Goal: Information Seeking & Learning: Learn about a topic

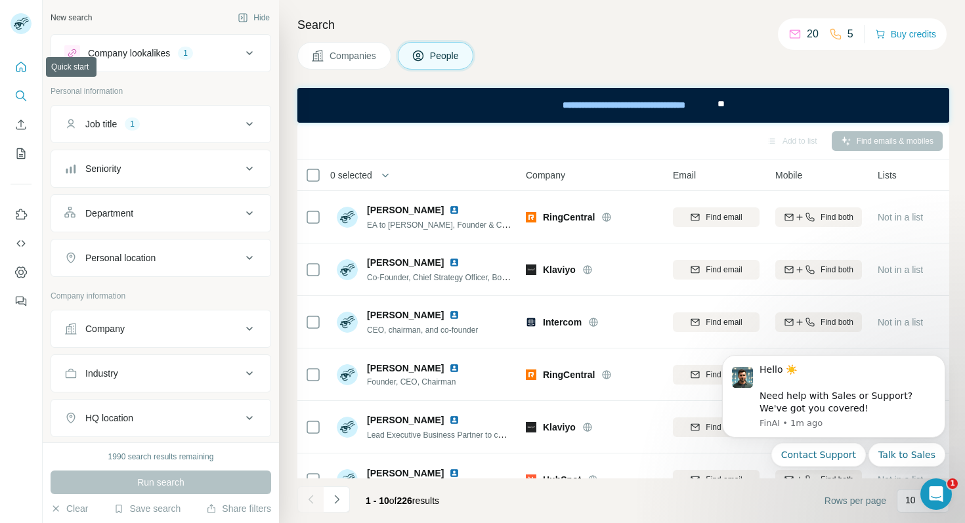
click at [20, 68] on icon "Quick start" at bounding box center [21, 67] width 10 height 10
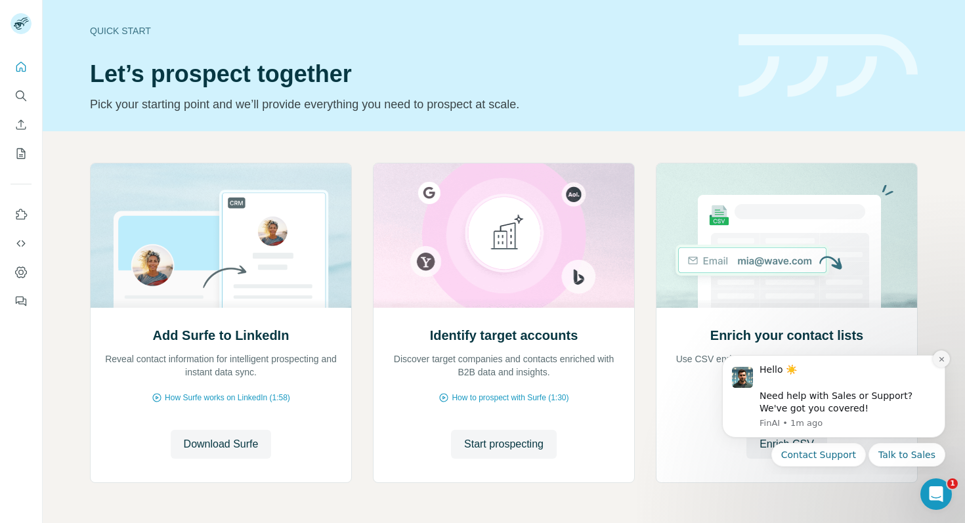
click at [944, 362] on icon "Dismiss notification" at bounding box center [941, 359] width 7 height 7
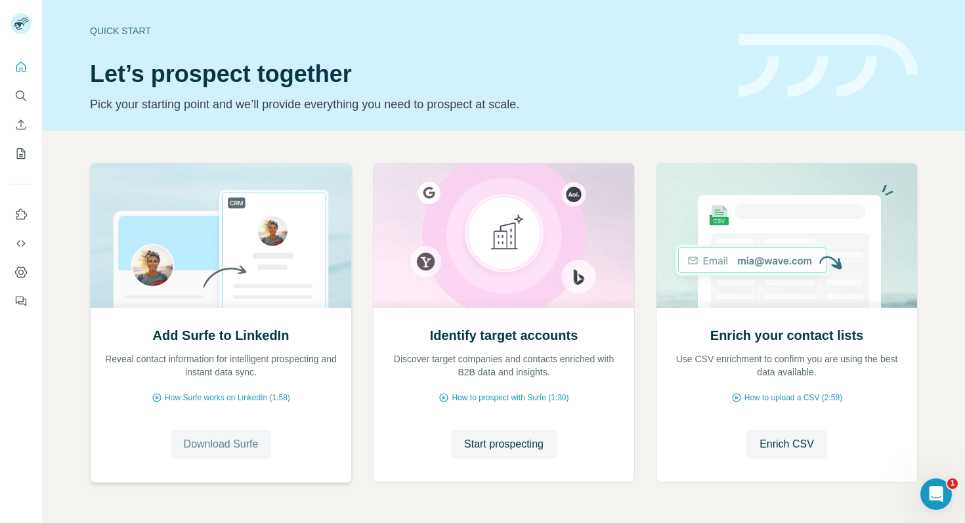
click at [231, 447] on span "Download Surfe" at bounding box center [221, 445] width 75 height 16
click at [478, 368] on p "Discover target companies and contacts enriched with B2B data and insights." at bounding box center [504, 366] width 234 height 26
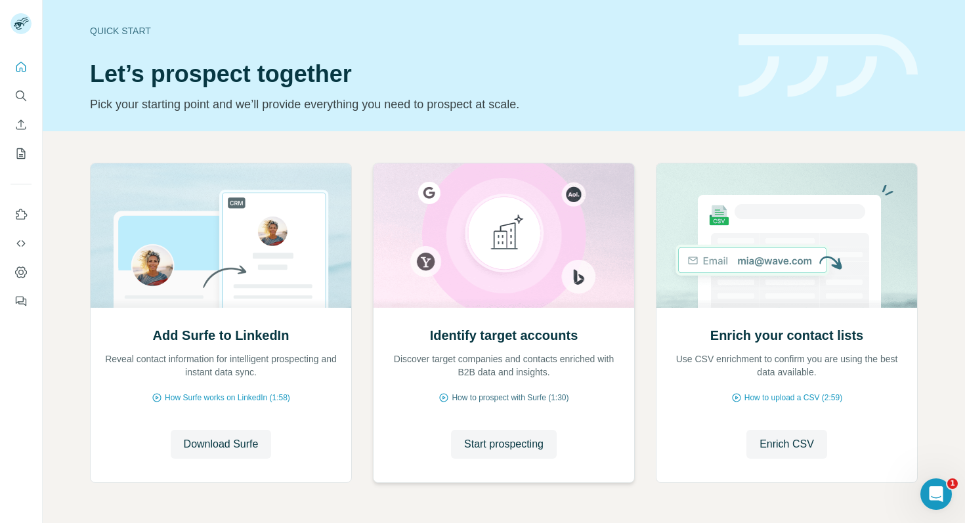
click at [478, 397] on span "How to prospect with Surfe (1:30)" at bounding box center [510, 398] width 117 height 12
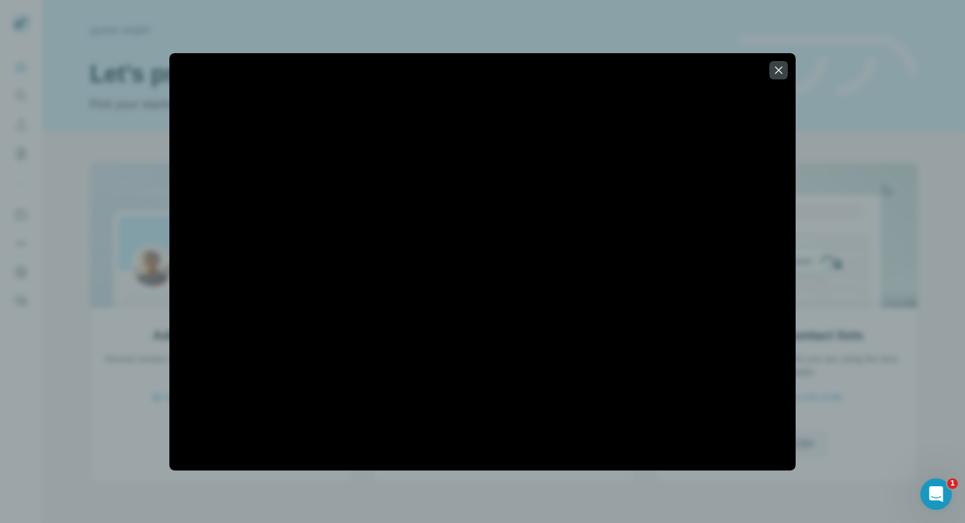
click at [301, 458] on div at bounding box center [482, 262] width 626 height 418
click at [772, 78] on button "button" at bounding box center [779, 70] width 18 height 18
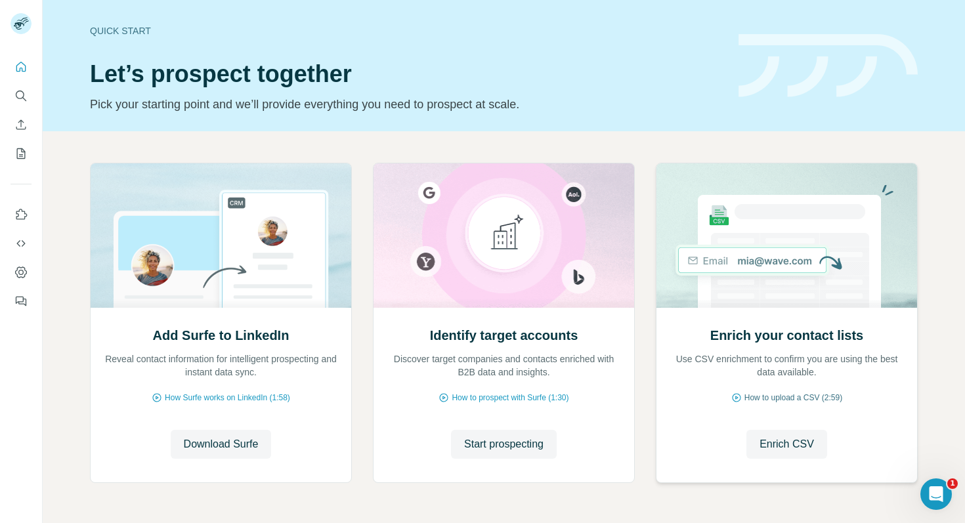
click at [787, 394] on span "How to upload a CSV (2:59)" at bounding box center [794, 398] width 98 height 12
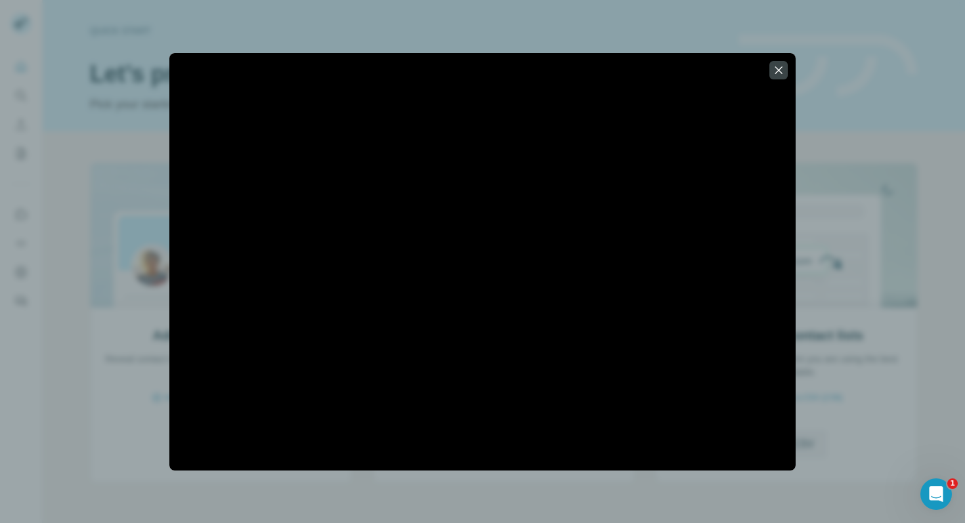
click at [795, 21] on div at bounding box center [482, 261] width 965 height 523
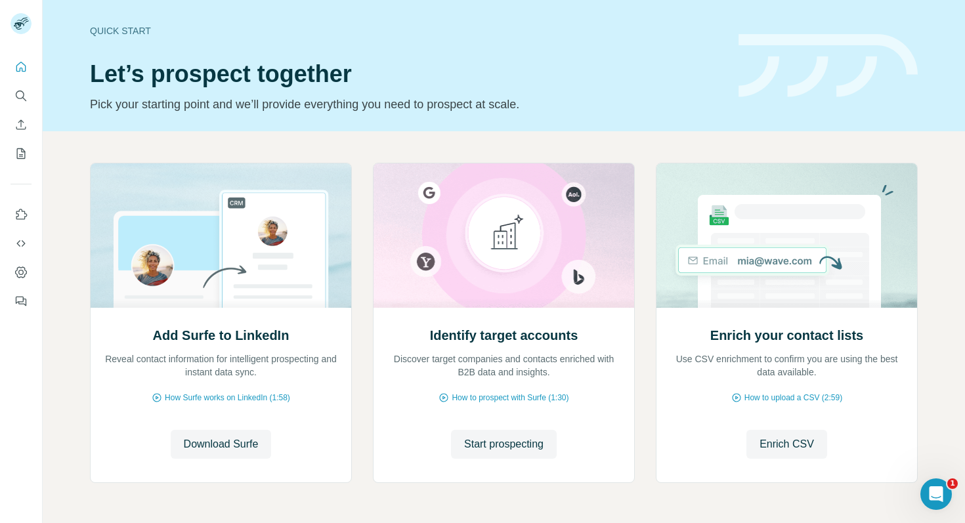
scroll to position [44, 0]
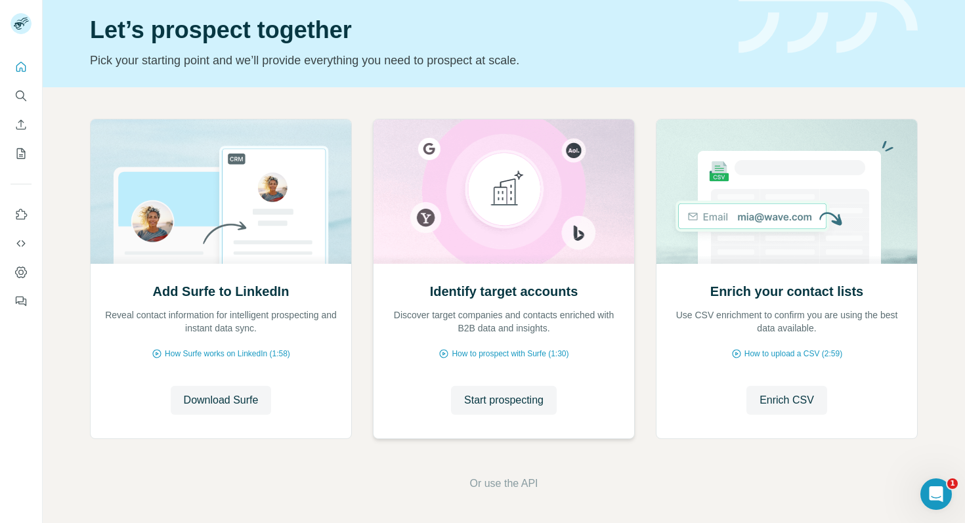
click at [490, 318] on p "Discover target companies and contacts enriched with B2B data and insights." at bounding box center [504, 322] width 234 height 26
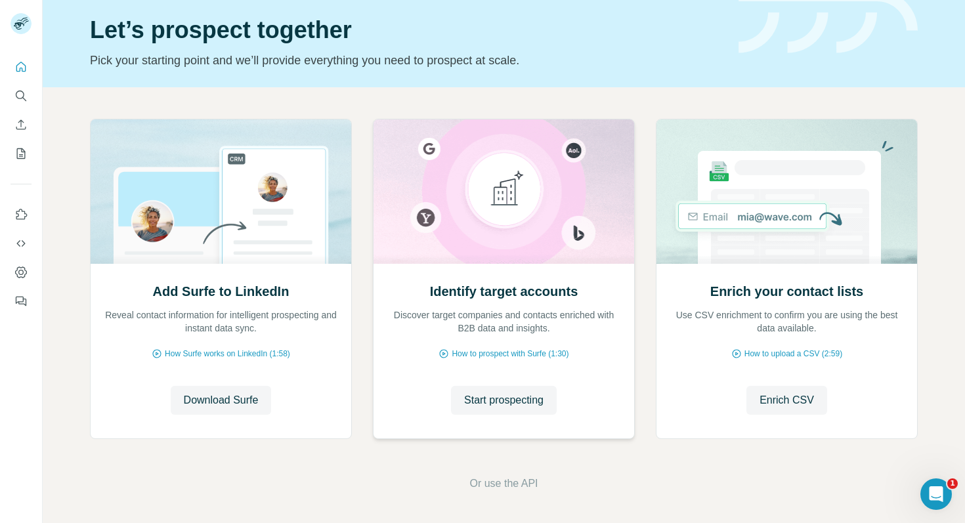
click at [490, 318] on p "Discover target companies and contacts enriched with B2B data and insights." at bounding box center [504, 322] width 234 height 26
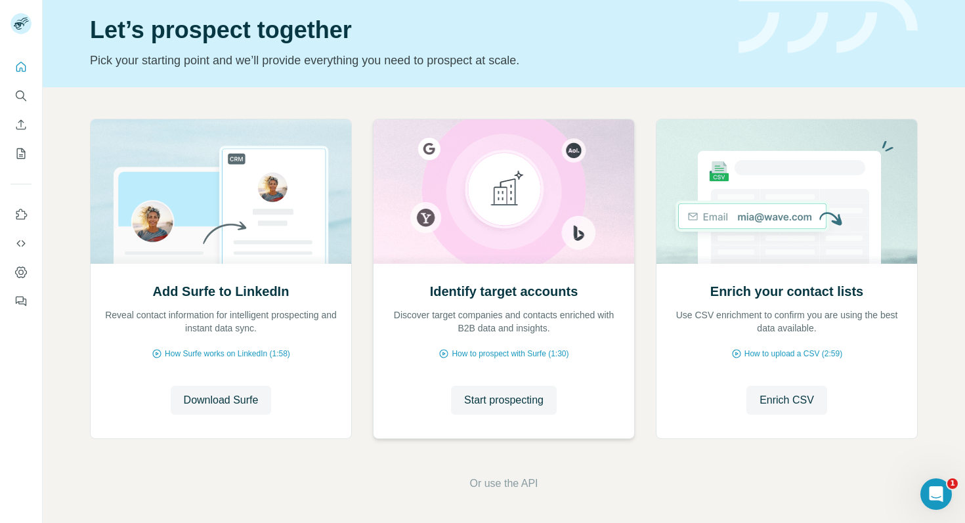
click at [490, 318] on p "Discover target companies and contacts enriched with B2B data and insights." at bounding box center [504, 322] width 234 height 26
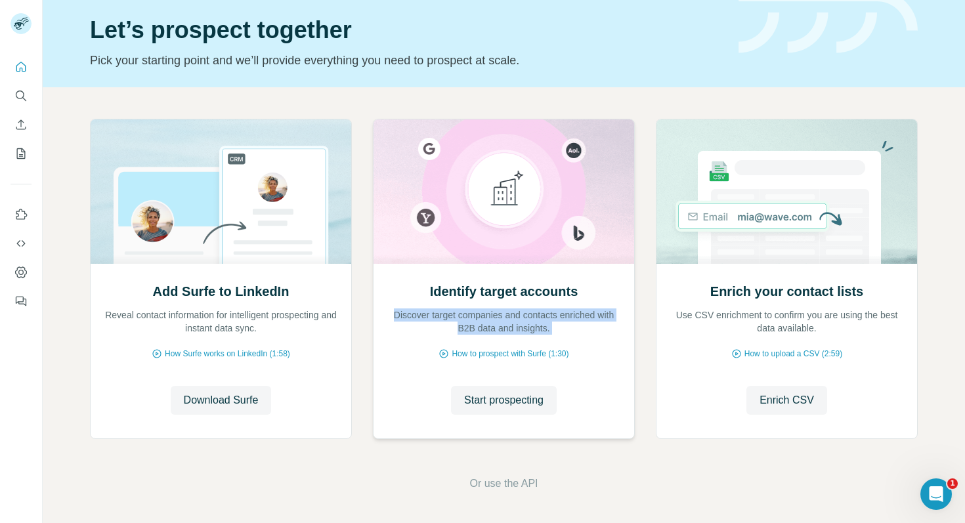
click at [490, 318] on p "Discover target companies and contacts enriched with B2B data and insights." at bounding box center [504, 322] width 234 height 26
click at [798, 328] on p "Use CSV enrichment to confirm you are using the best data available." at bounding box center [787, 322] width 234 height 26
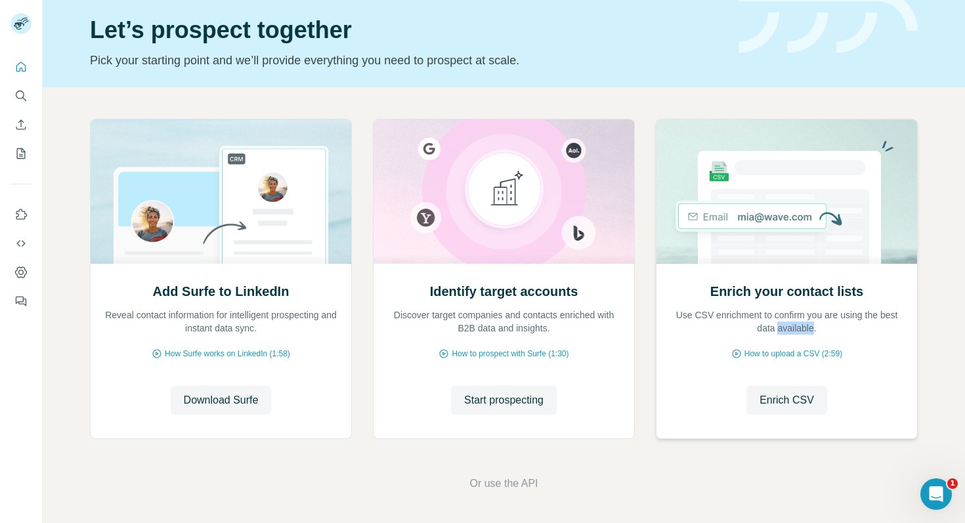
click at [798, 328] on p "Use CSV enrichment to confirm you are using the best data available." at bounding box center [787, 322] width 234 height 26
drag, startPoint x: 798, startPoint y: 328, endPoint x: 376, endPoint y: 320, distance: 421.6
drag, startPoint x: 592, startPoint y: 284, endPoint x: 432, endPoint y: 290, distance: 160.3
click at [431, 290] on div "Identify target accounts Discover target companies and contacts enriched with B…" at bounding box center [504, 308] width 234 height 53
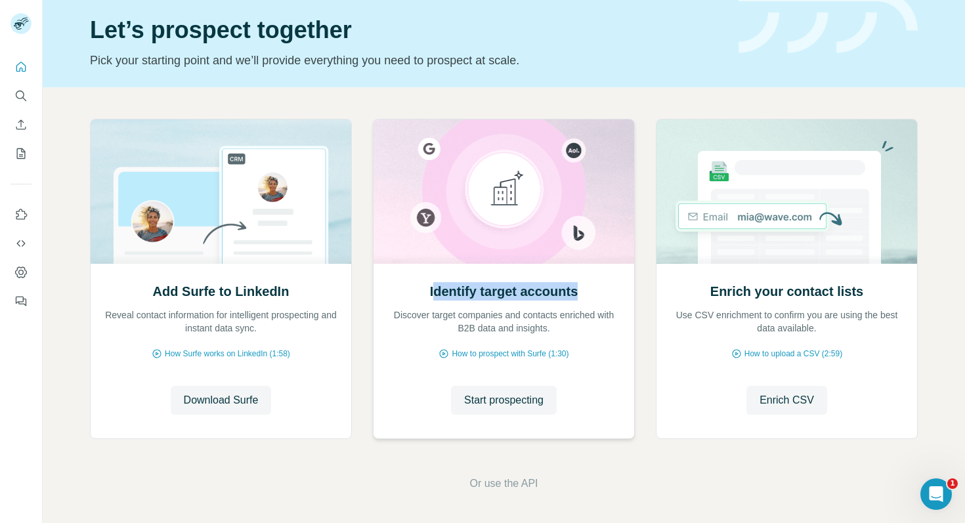
copy h2 "dentify target accounts"
click at [824, 288] on h2 "Enrich your contact lists" at bounding box center [786, 291] width 153 height 18
copy h2 "Enrich your contact lists"
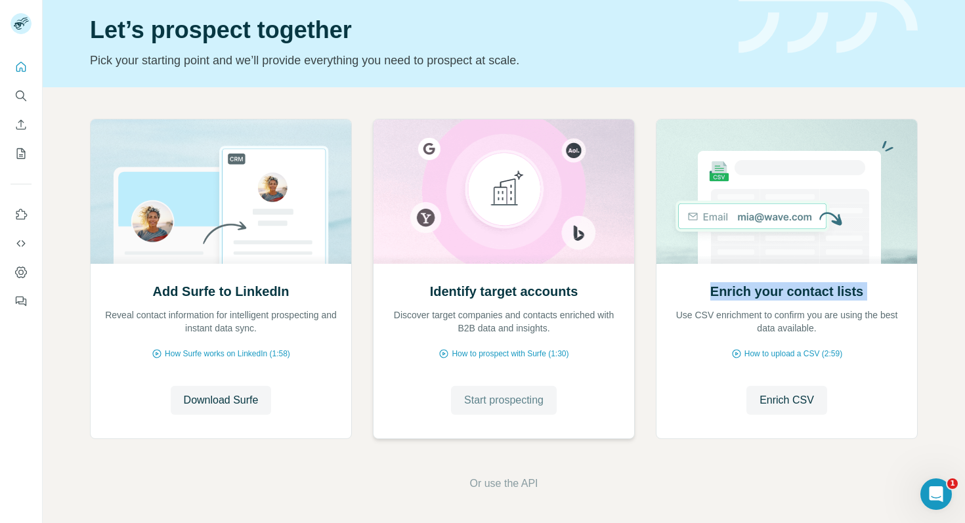
click at [501, 397] on span "Start prospecting" at bounding box center [503, 401] width 79 height 16
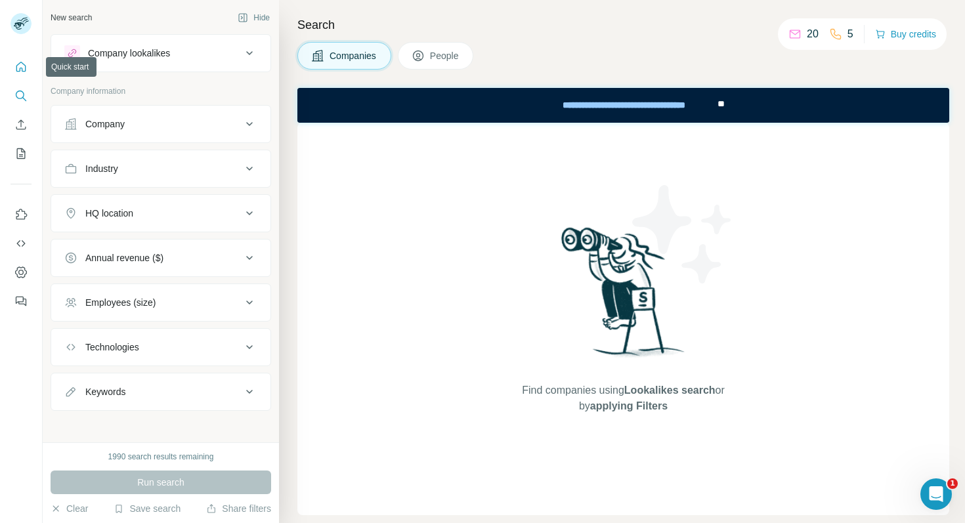
click at [20, 73] on icon "Quick start" at bounding box center [20, 66] width 13 height 13
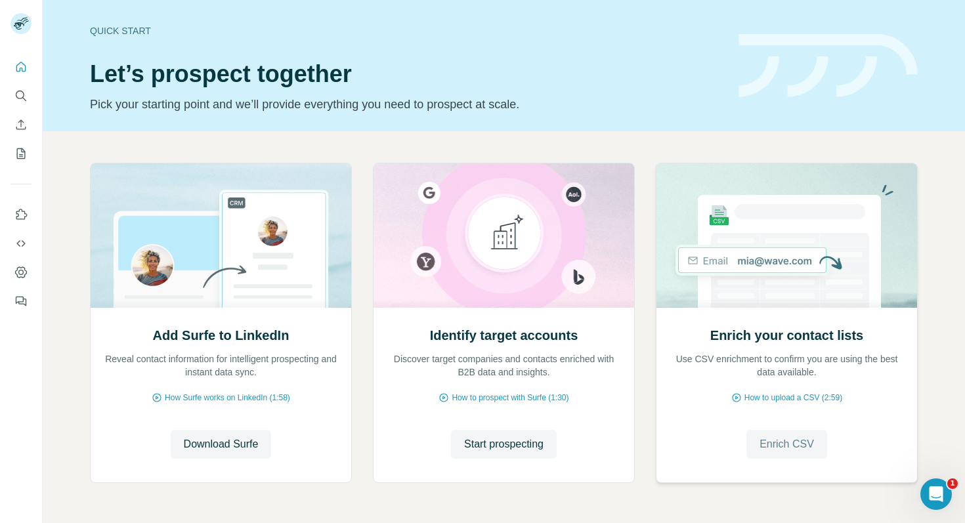
click at [760, 447] on span "Enrich CSV" at bounding box center [787, 445] width 55 height 16
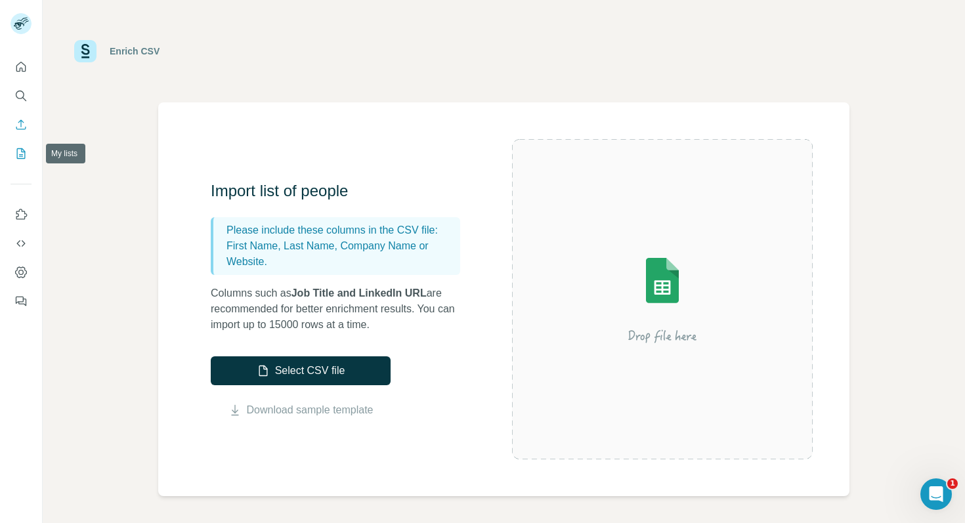
click at [14, 154] on icon "My lists" at bounding box center [20, 153] width 13 height 13
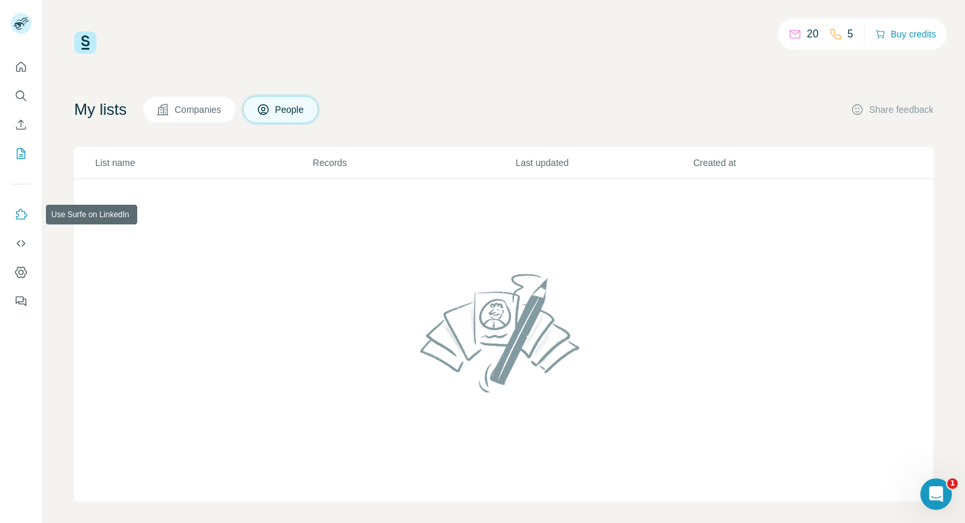
click at [22, 221] on icon "Use Surfe on LinkedIn" at bounding box center [20, 214] width 13 height 13
click at [56, 254] on div "20 5 Buy credits My lists Companies People Share feedback List name Records Las…" at bounding box center [504, 261] width 923 height 523
click at [23, 274] on icon "Dashboard" at bounding box center [20, 272] width 13 height 13
click at [12, 95] on button "Search" at bounding box center [21, 96] width 21 height 24
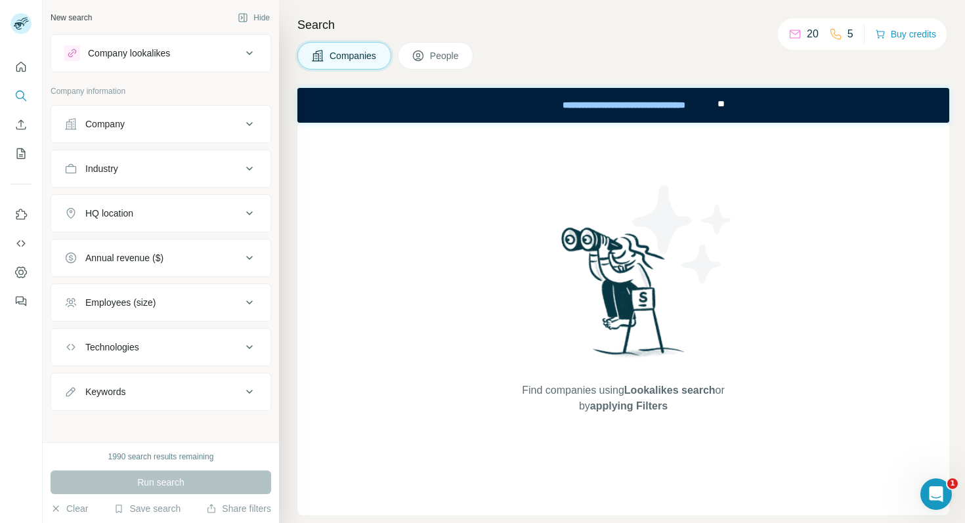
click at [171, 116] on button "Company" at bounding box center [160, 124] width 219 height 32
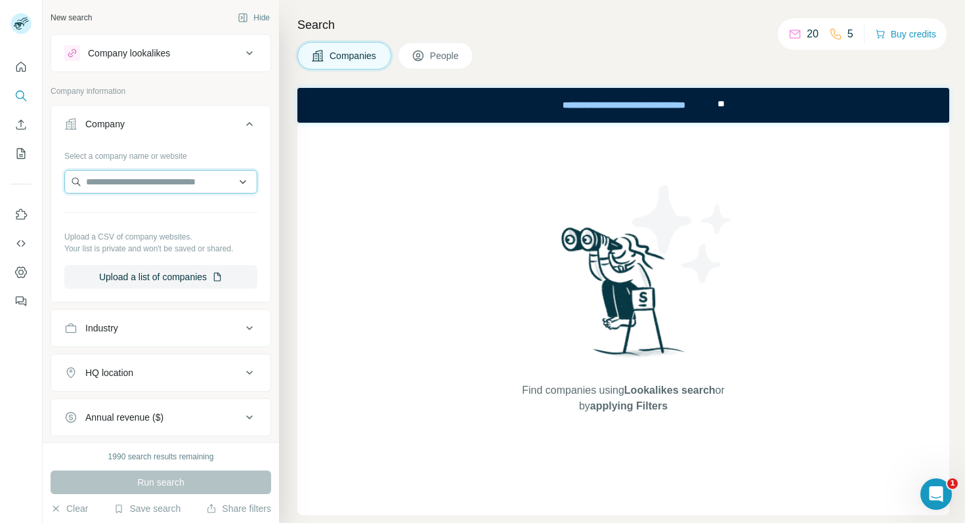
click at [136, 173] on input "text" at bounding box center [160, 182] width 193 height 24
click at [156, 219] on div "Type to search" at bounding box center [161, 213] width 186 height 26
click at [156, 200] on div "Select a company name or website Upload a CSV of company websites. Your list is…" at bounding box center [160, 217] width 193 height 144
click at [161, 187] on input "text" at bounding box center [160, 182] width 193 height 24
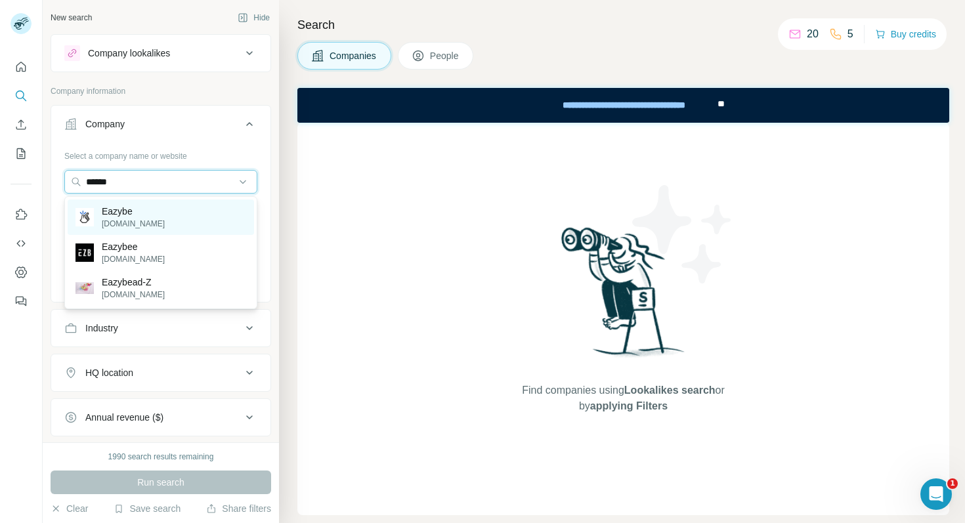
type input "******"
click at [175, 208] on div "Eazybe [DOMAIN_NAME]" at bounding box center [161, 217] width 186 height 35
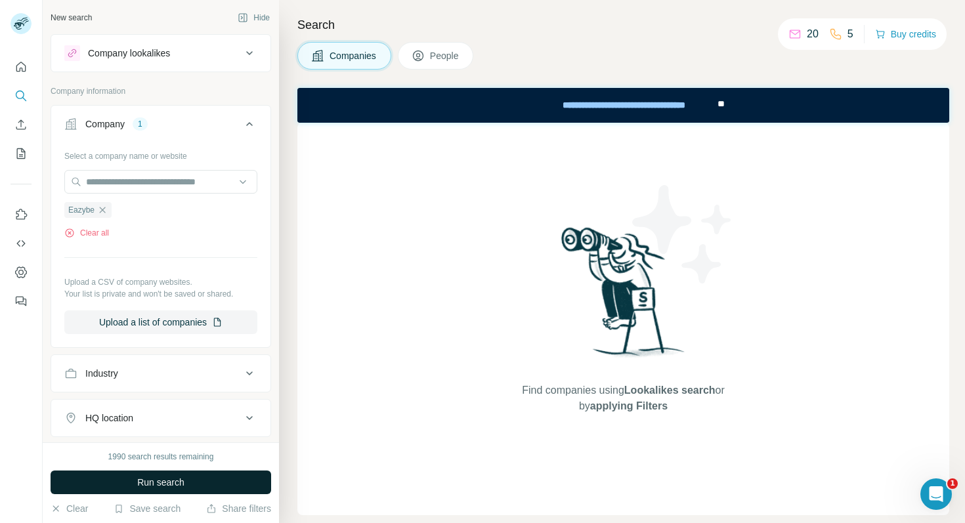
click at [178, 481] on span "Run search" at bounding box center [160, 482] width 47 height 13
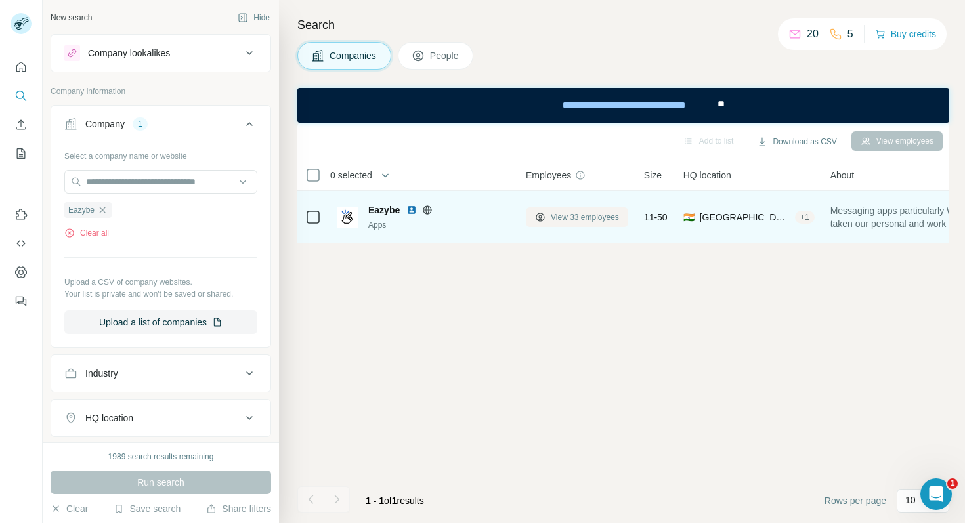
click at [590, 221] on span "View 33 employees" at bounding box center [585, 217] width 68 height 12
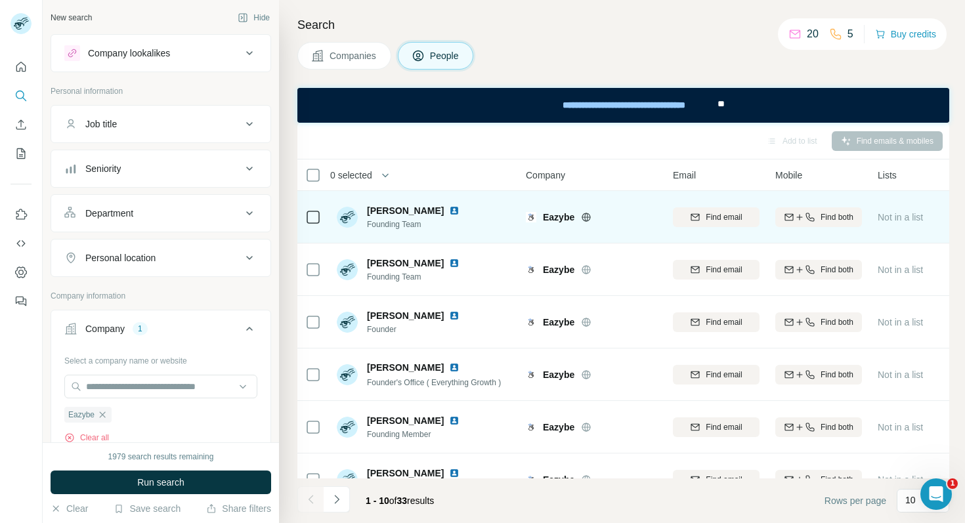
click at [382, 214] on span "[PERSON_NAME]" at bounding box center [405, 210] width 77 height 13
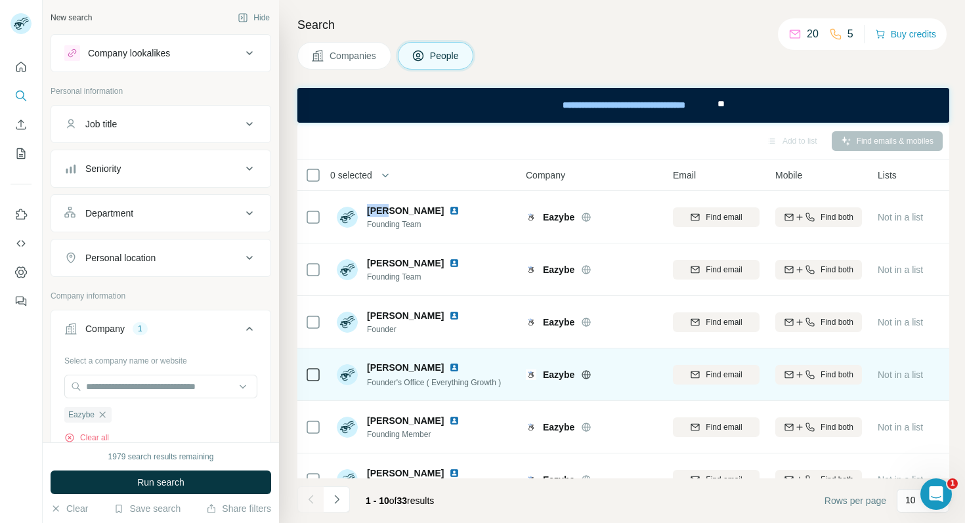
click at [439, 384] on span "Founder's Office ( Everything Growth )" at bounding box center [434, 382] width 134 height 9
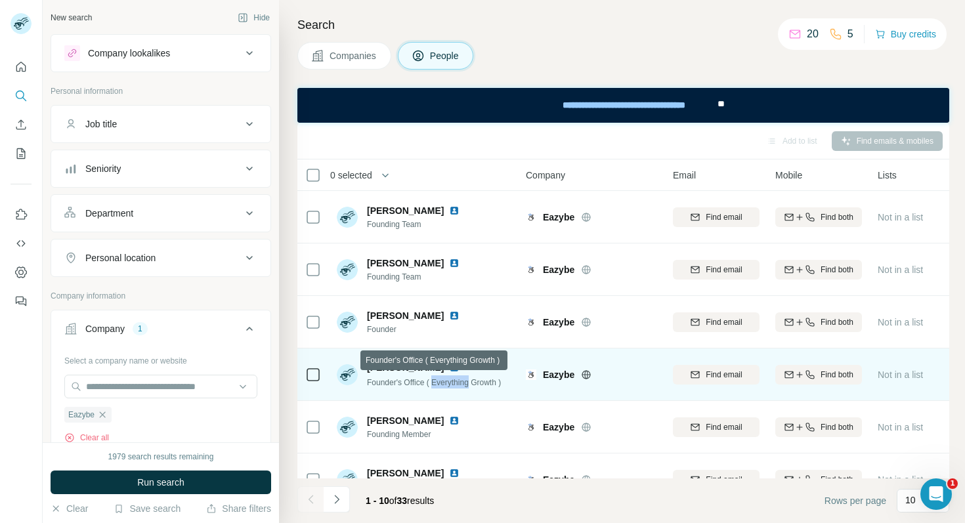
click at [439, 384] on span "Founder's Office ( Everything Growth )" at bounding box center [434, 382] width 134 height 9
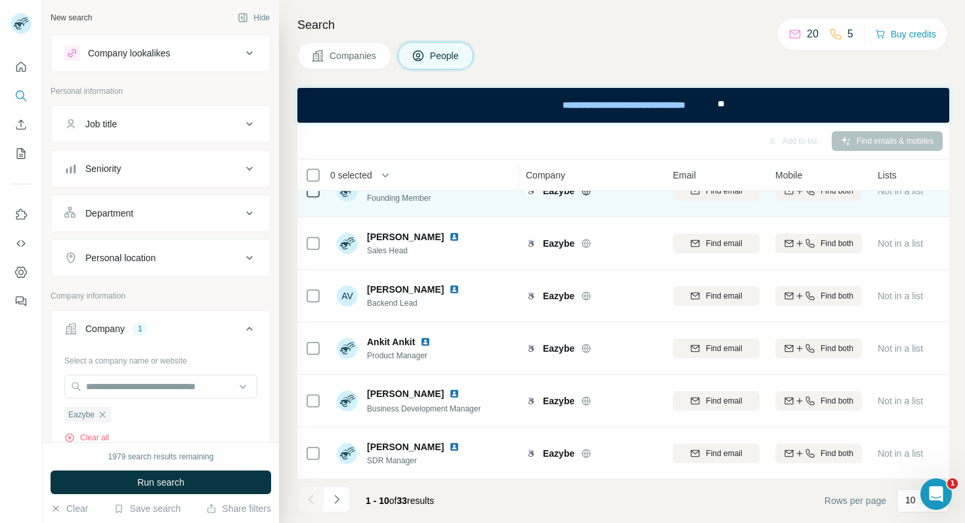
scroll to position [238, 0]
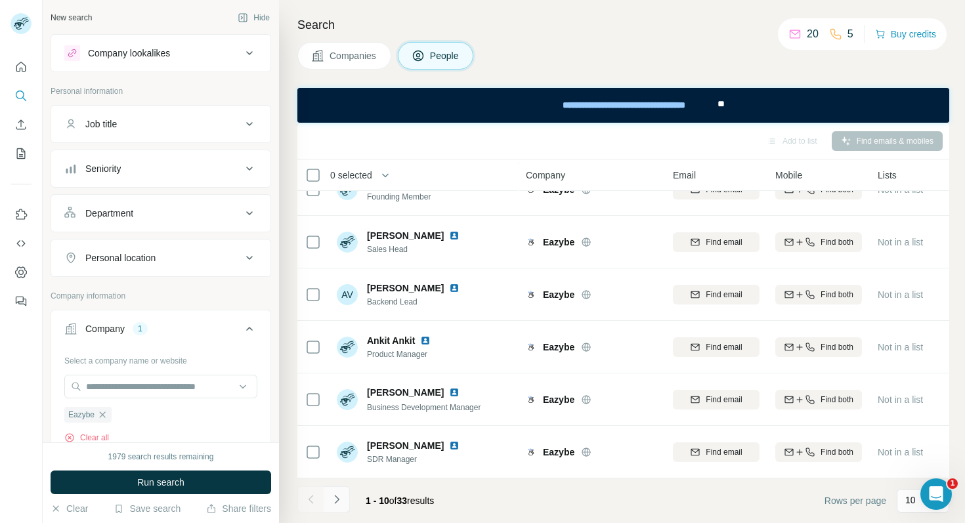
click at [339, 500] on icon "Navigate to next page" at bounding box center [336, 499] width 13 height 13
click at [339, 498] on icon "Navigate to next page" at bounding box center [336, 499] width 13 height 13
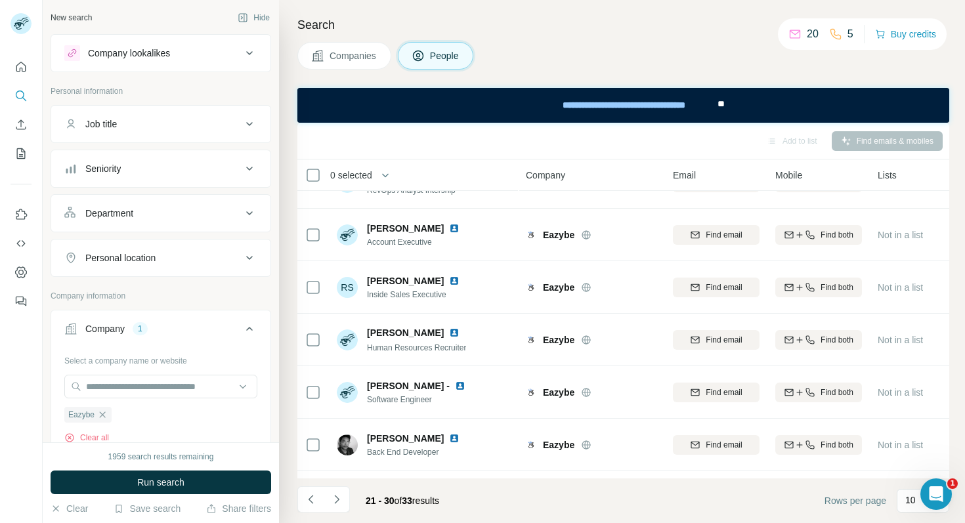
scroll to position [0, 0]
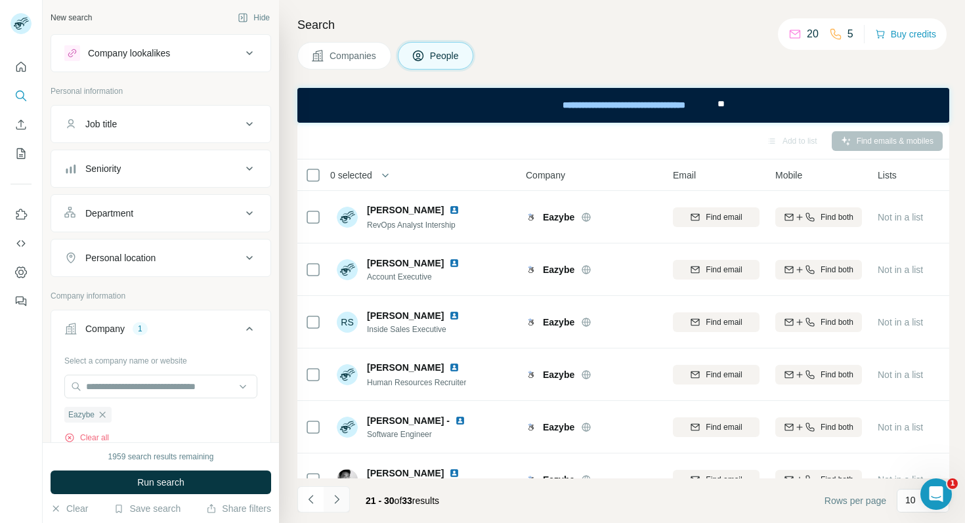
click at [336, 499] on icon "Navigate to next page" at bounding box center [336, 499] width 13 height 13
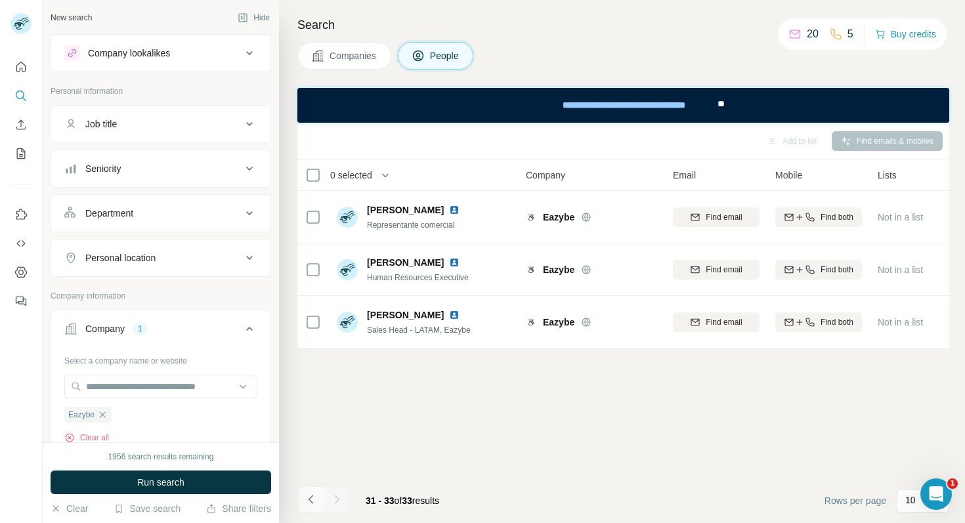
click at [309, 501] on icon "Navigate to previous page" at bounding box center [311, 499] width 13 height 13
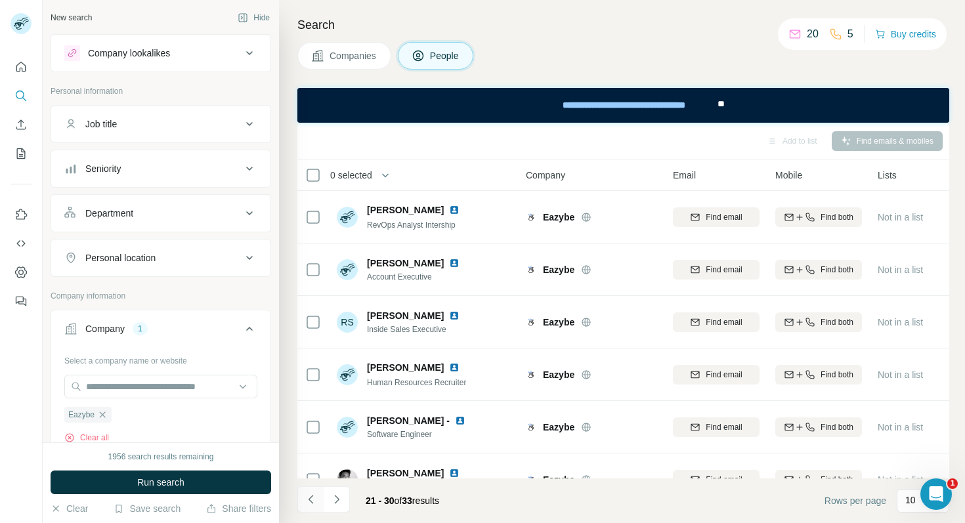
click at [309, 501] on icon "Navigate to previous page" at bounding box center [311, 499] width 13 height 13
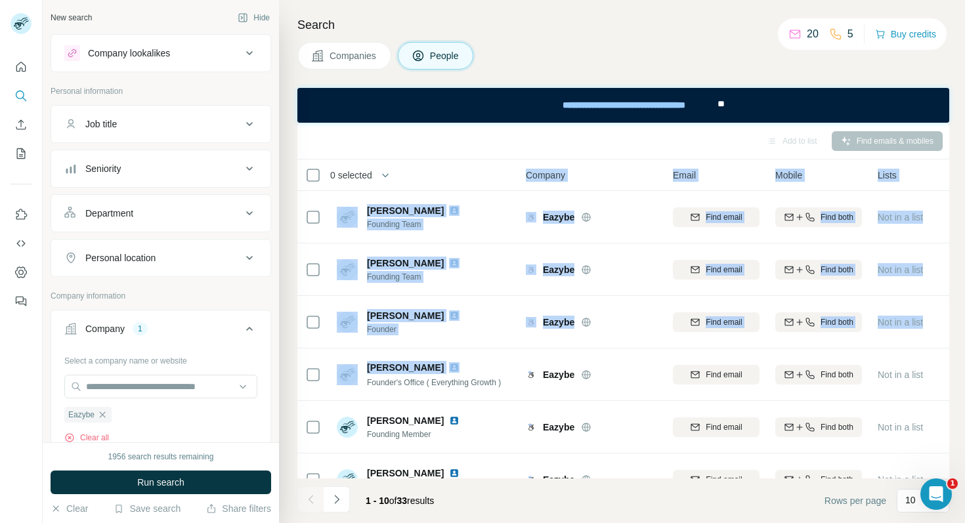
drag, startPoint x: 366, startPoint y: 380, endPoint x: 433, endPoint y: 173, distance: 216.6
click at [433, 173] on table "0 selected People Company Email Mobile Lists Personal location Seniority Depart…" at bounding box center [861, 438] width 1129 height 557
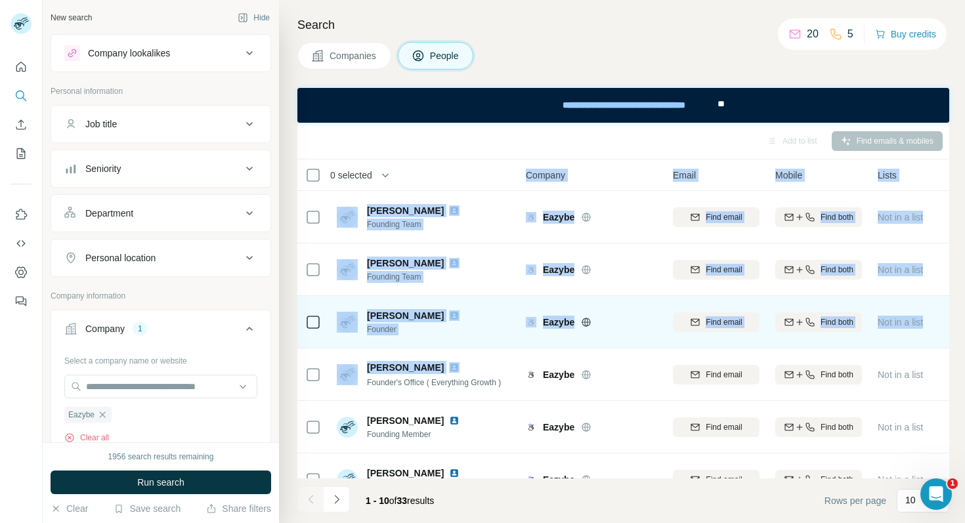
click at [466, 325] on div "[PERSON_NAME] Founder" at bounding box center [424, 322] width 175 height 36
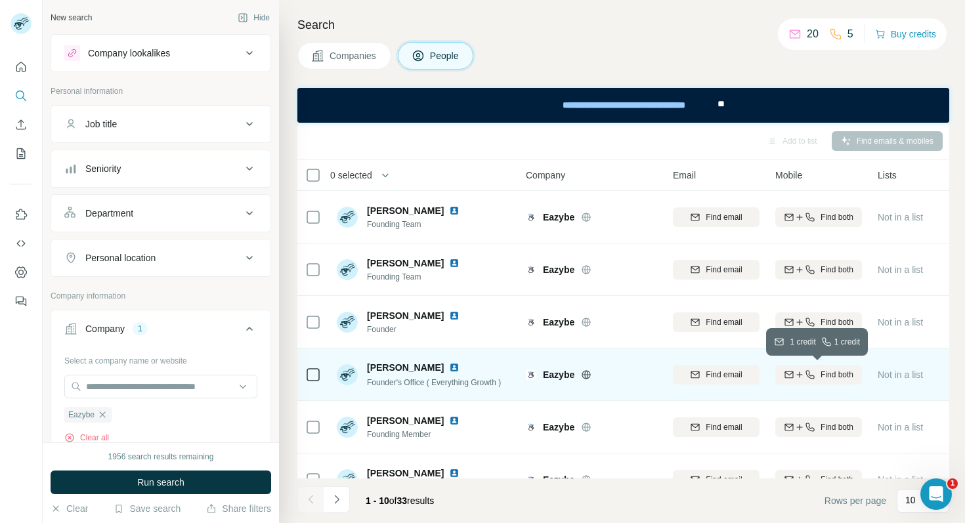
click at [810, 370] on icon "button" at bounding box center [810, 375] width 11 height 11
click at [341, 498] on icon "Navigate to next page" at bounding box center [336, 499] width 13 height 13
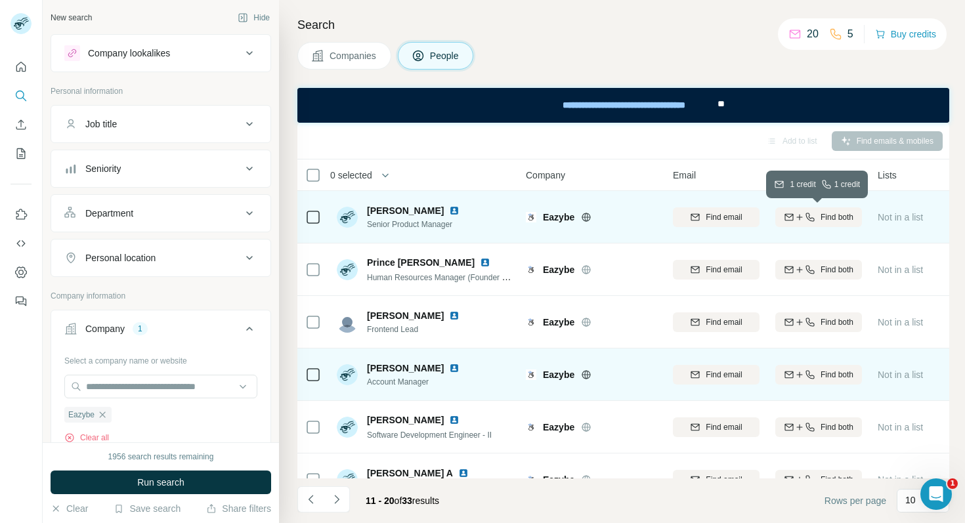
click at [813, 220] on icon "button" at bounding box center [810, 217] width 11 height 11
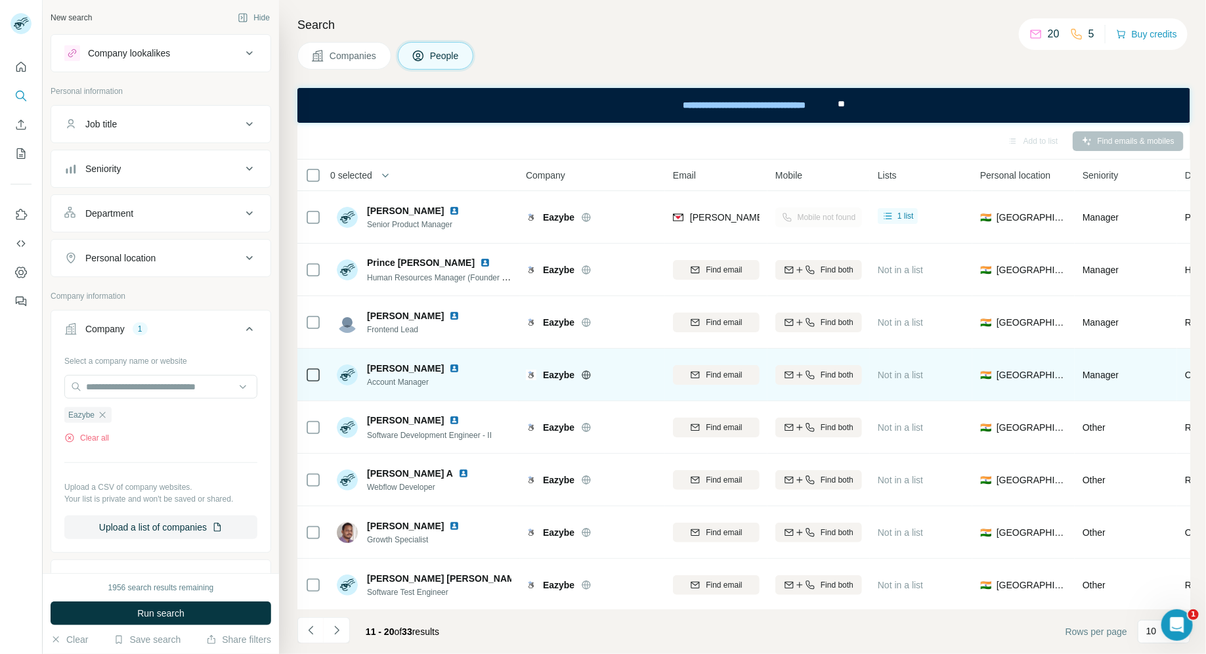
click at [785, 219] on div "Mobile not found" at bounding box center [818, 217] width 87 height 36
click at [313, 523] on button "Navigate to previous page" at bounding box center [310, 630] width 26 height 26
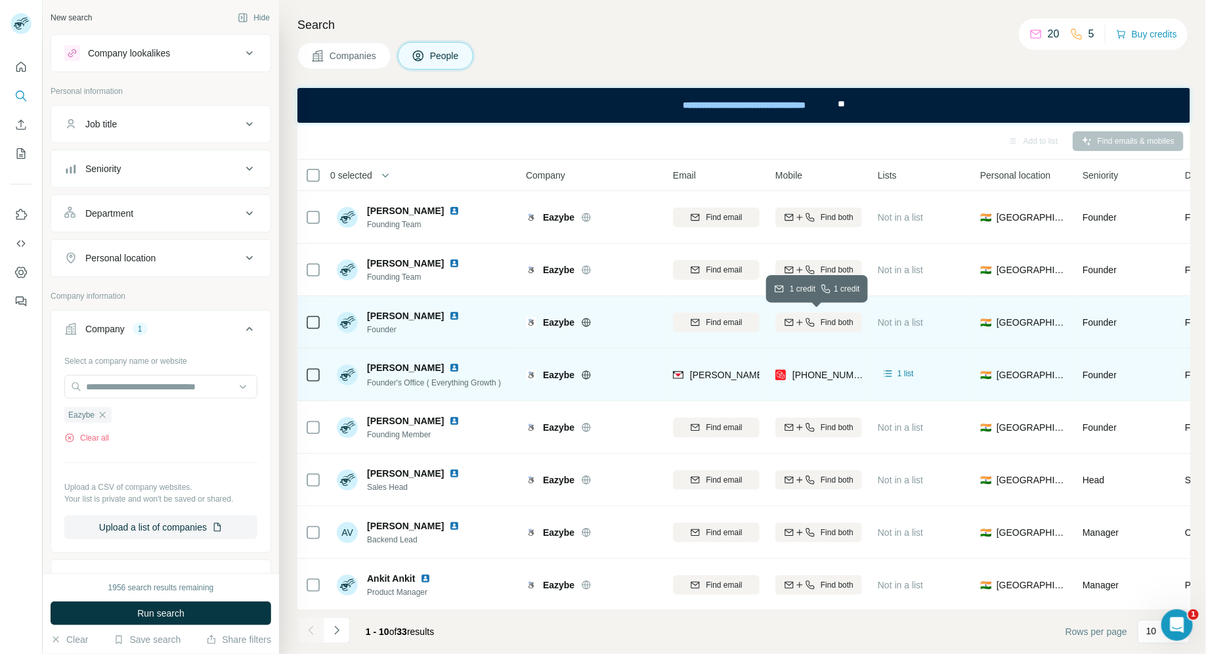
click at [791, 319] on icon "button" at bounding box center [789, 321] width 9 height 4
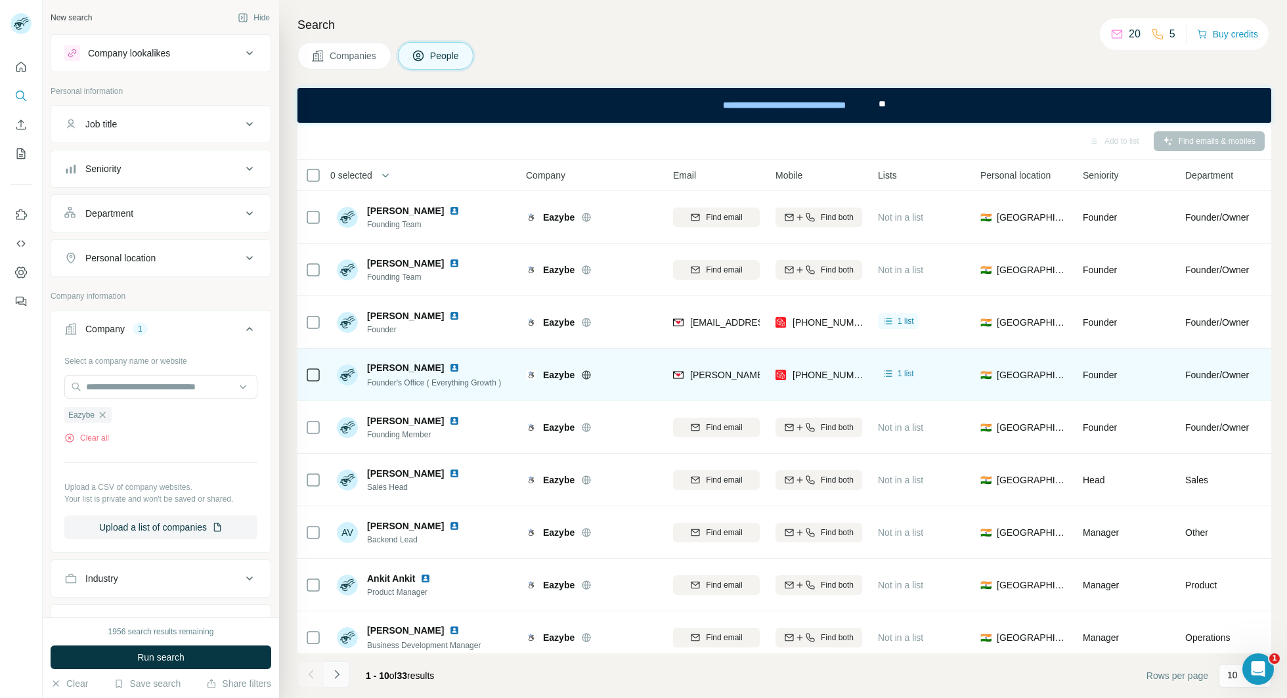
click at [336, 523] on icon "Navigate to next page" at bounding box center [336, 674] width 13 height 13
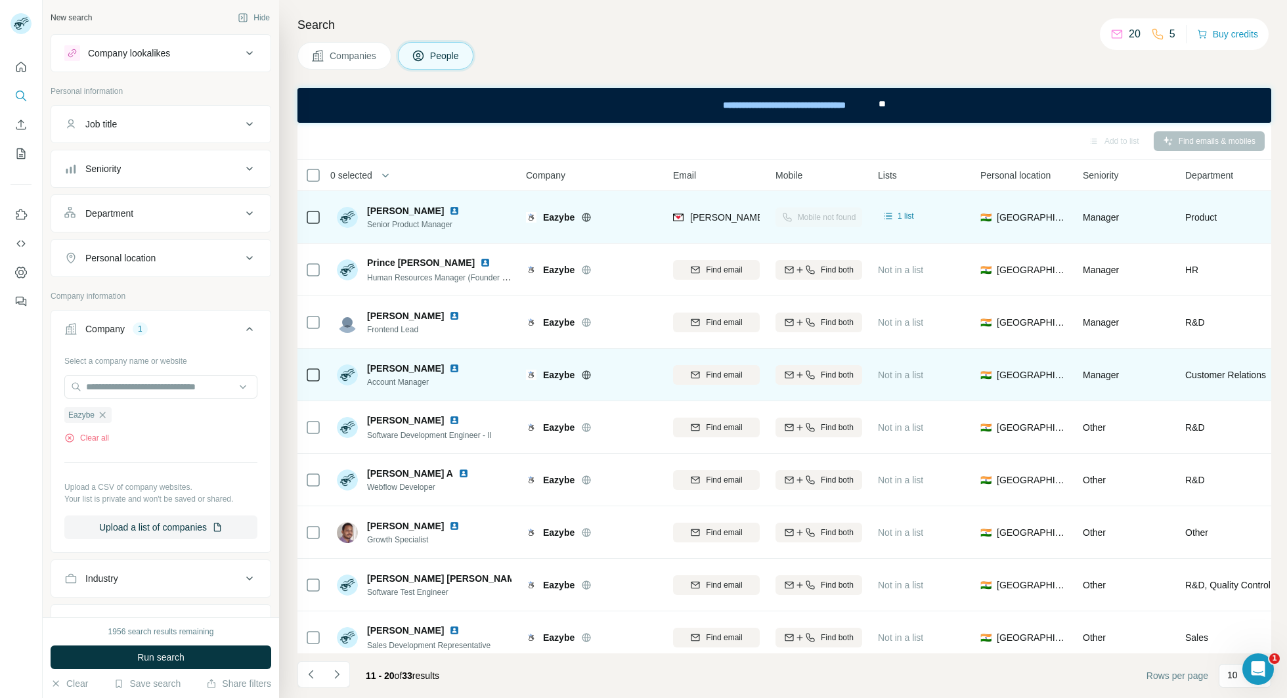
click at [785, 217] on div "Mobile not found" at bounding box center [818, 217] width 87 height 36
click at [823, 216] on div "Mobile not found" at bounding box center [818, 217] width 87 height 36
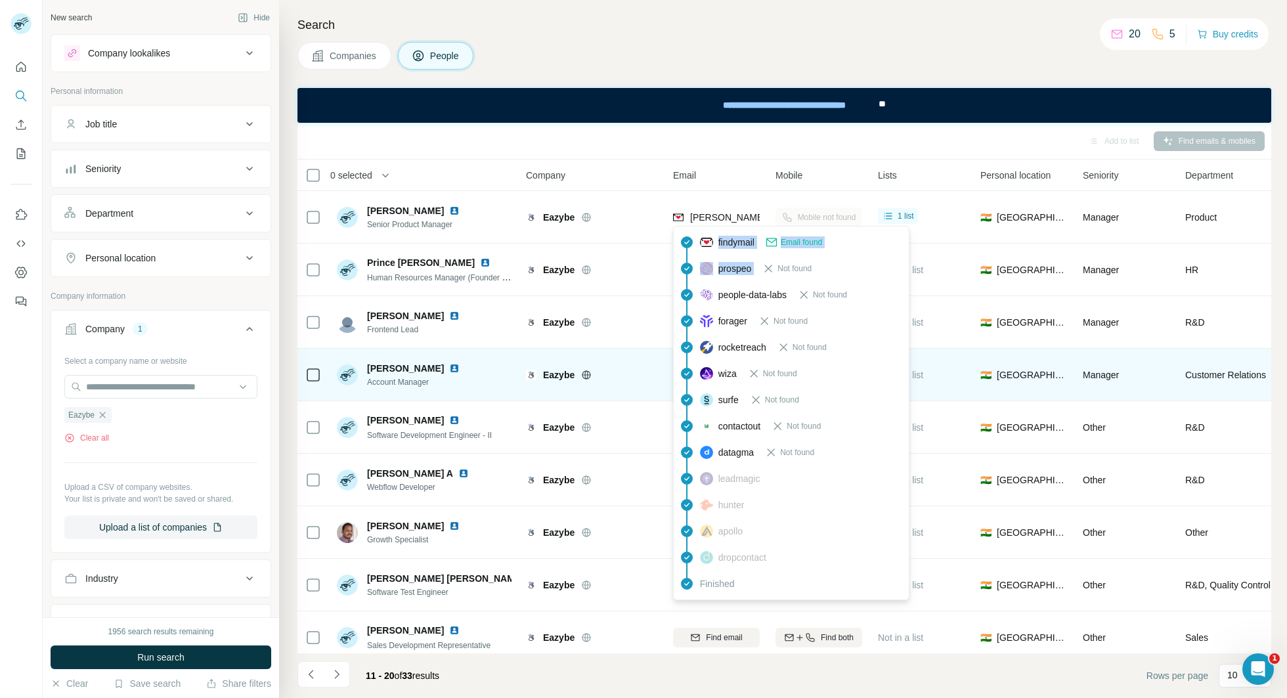
drag, startPoint x: 718, startPoint y: 242, endPoint x: 758, endPoint y: 268, distance: 47.5
click at [758, 268] on div "findymail Email found prospeo Not found people-data-labs Not found forager Not …" at bounding box center [791, 413] width 230 height 368
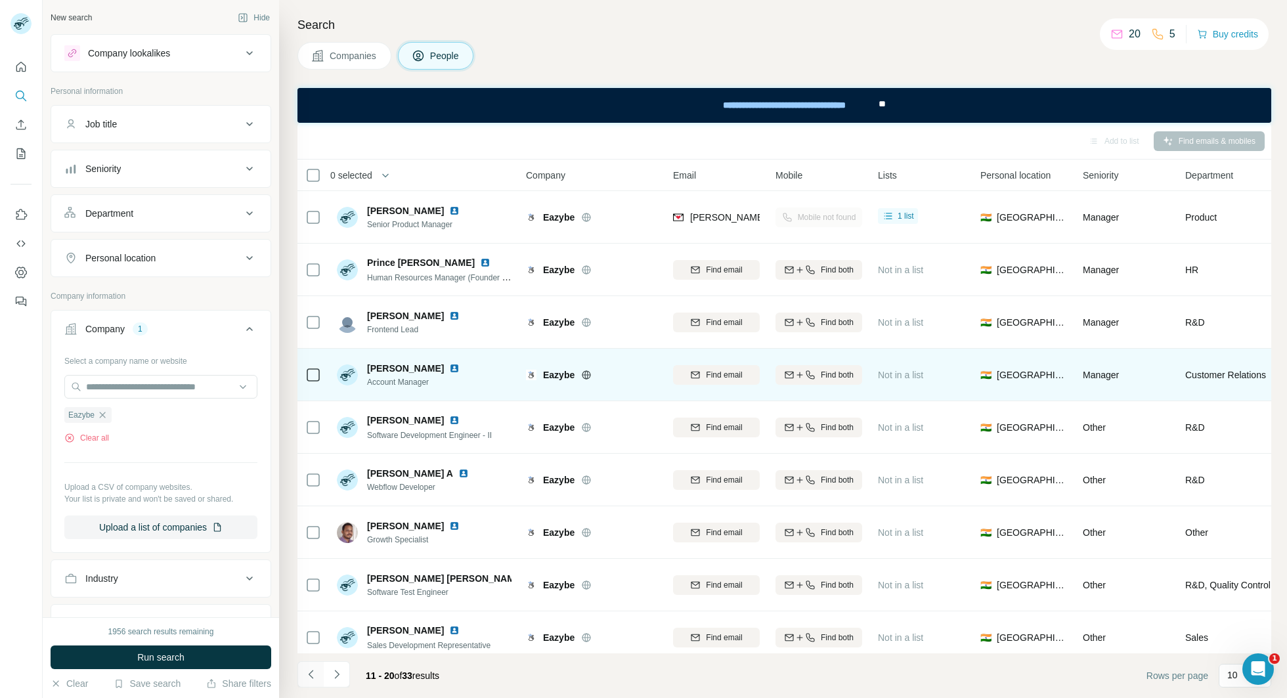
click at [315, 523] on icon "Navigate to previous page" at bounding box center [311, 674] width 13 height 13
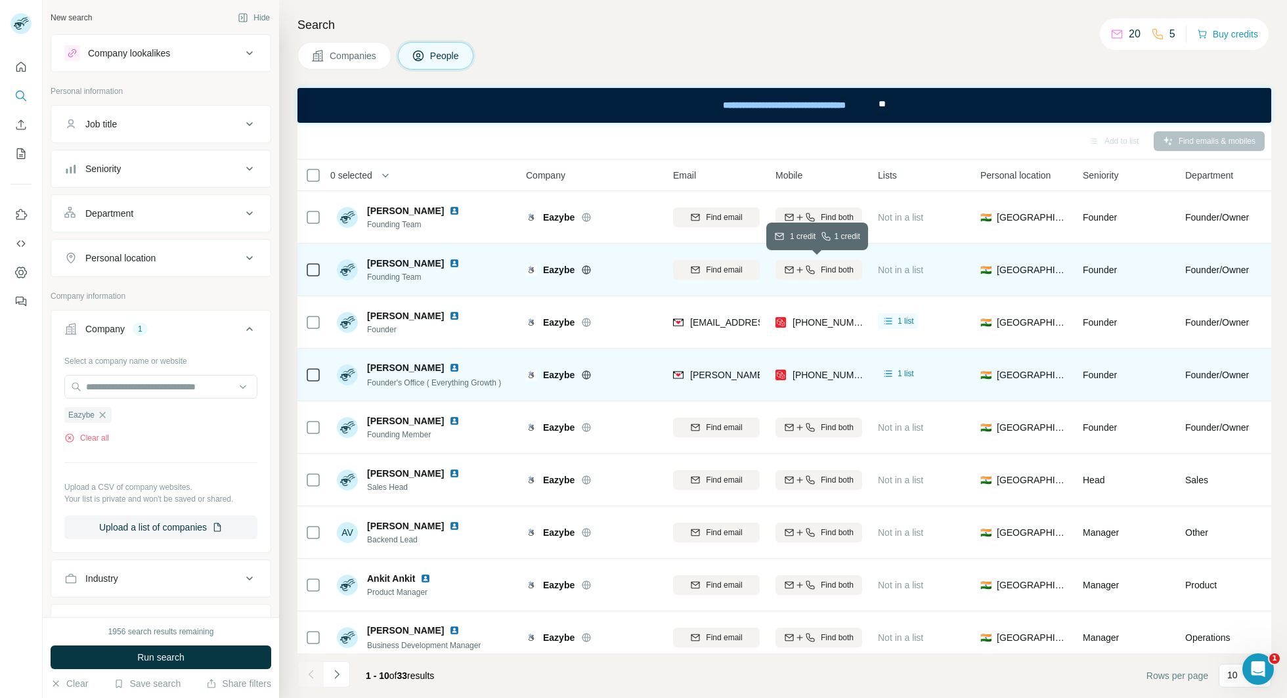
click at [804, 275] on button "Find both" at bounding box center [818, 270] width 87 height 20
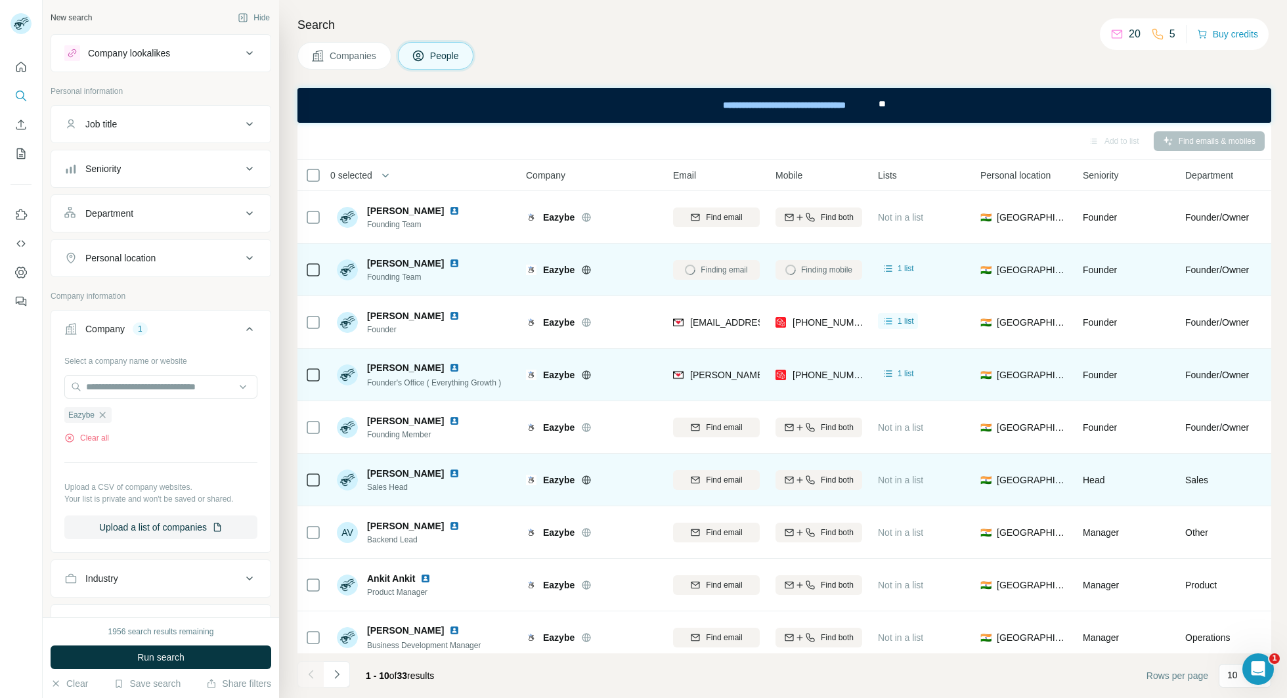
scroll to position [62, 0]
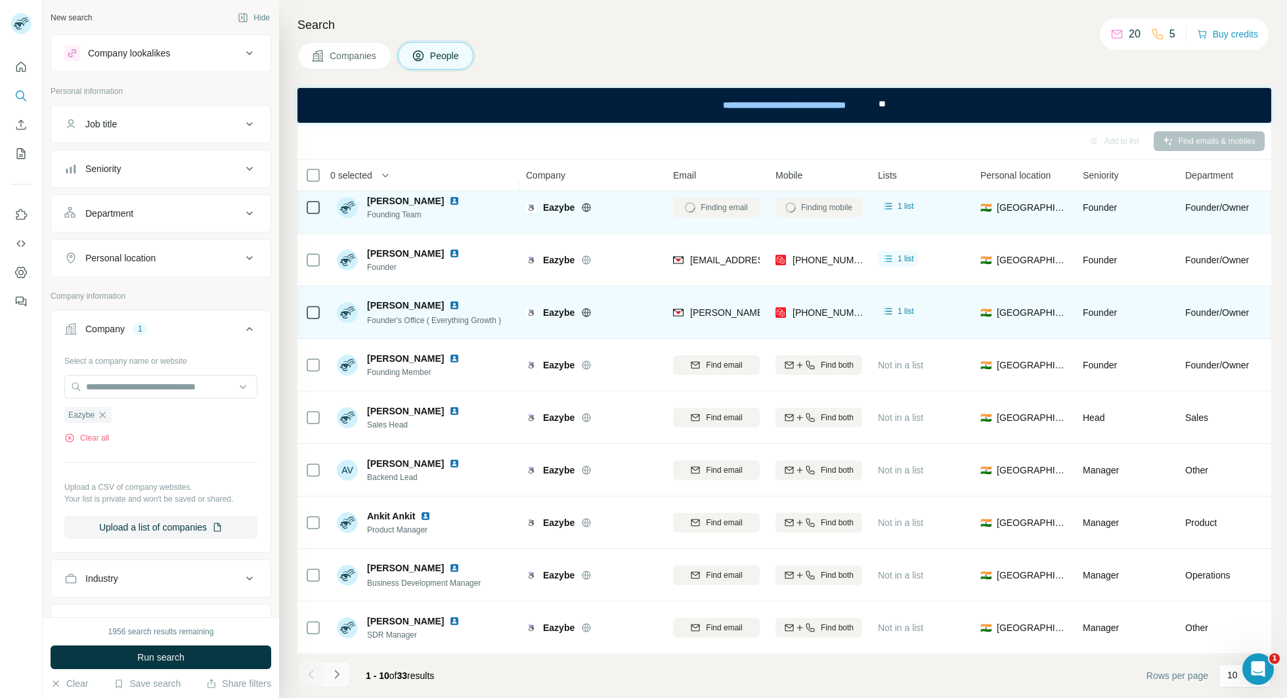
click at [332, 523] on icon "Navigate to next page" at bounding box center [336, 674] width 13 height 13
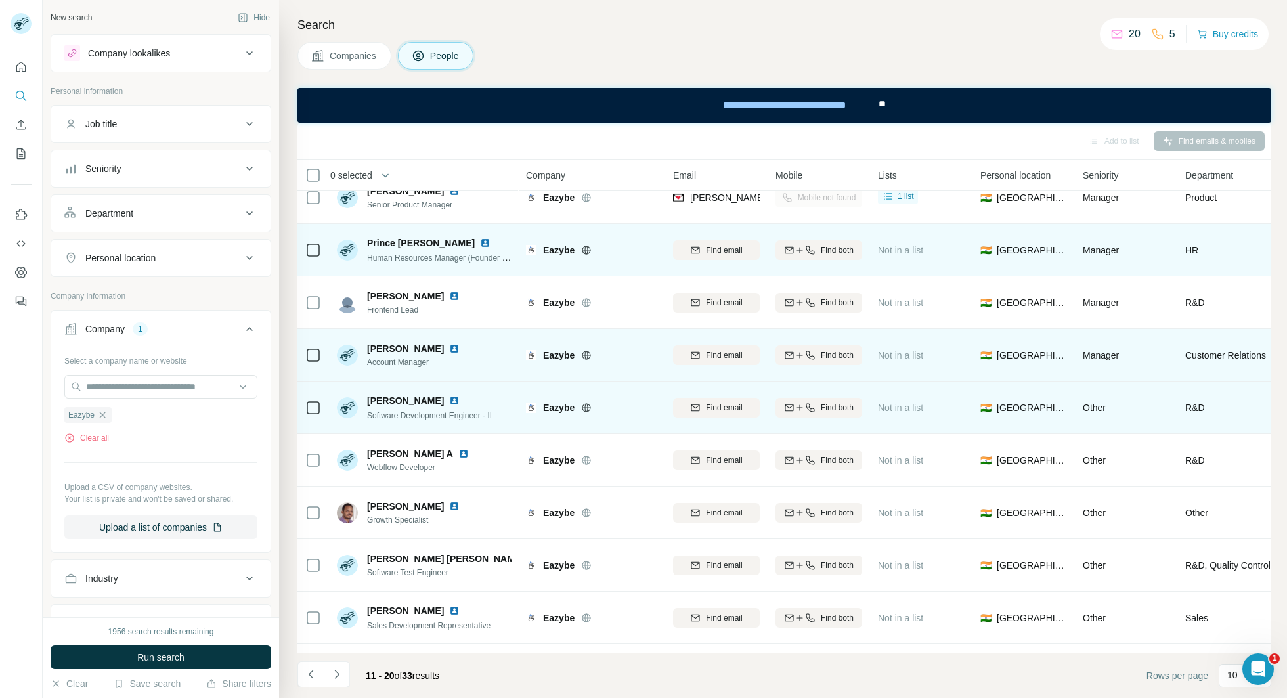
scroll to position [0, 0]
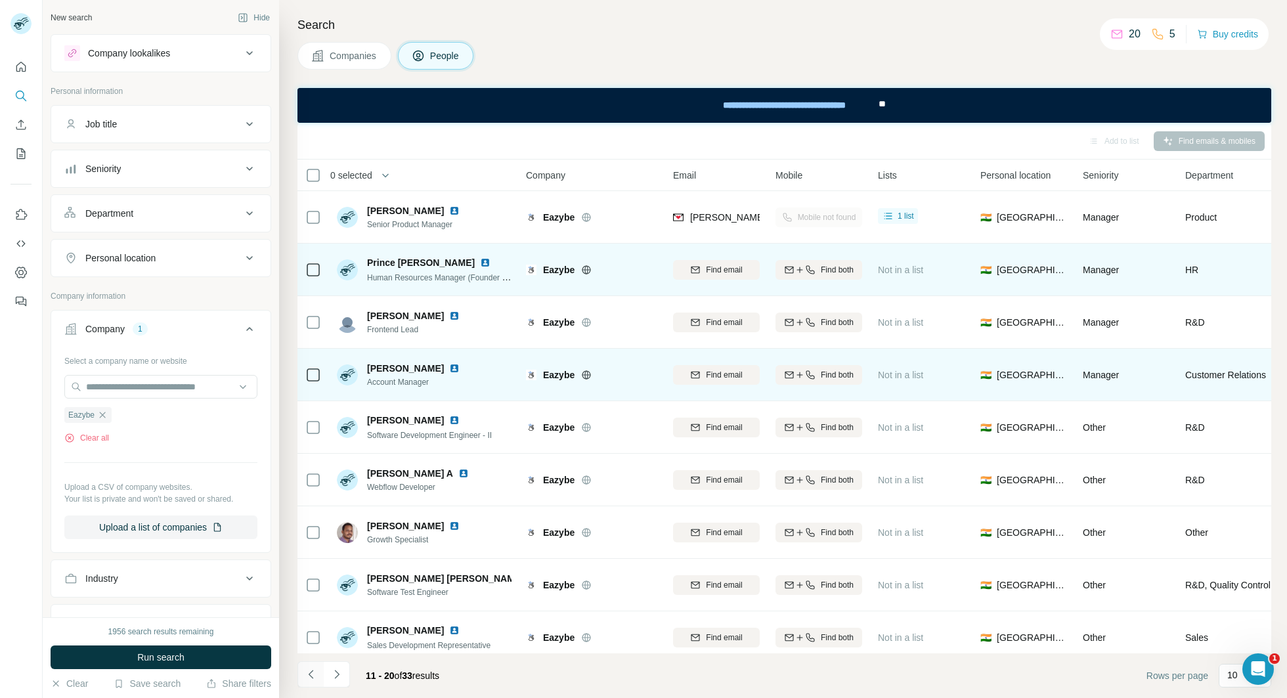
click at [311, 523] on icon "Navigate to previous page" at bounding box center [311, 674] width 13 height 13
